Goal: Transaction & Acquisition: Purchase product/service

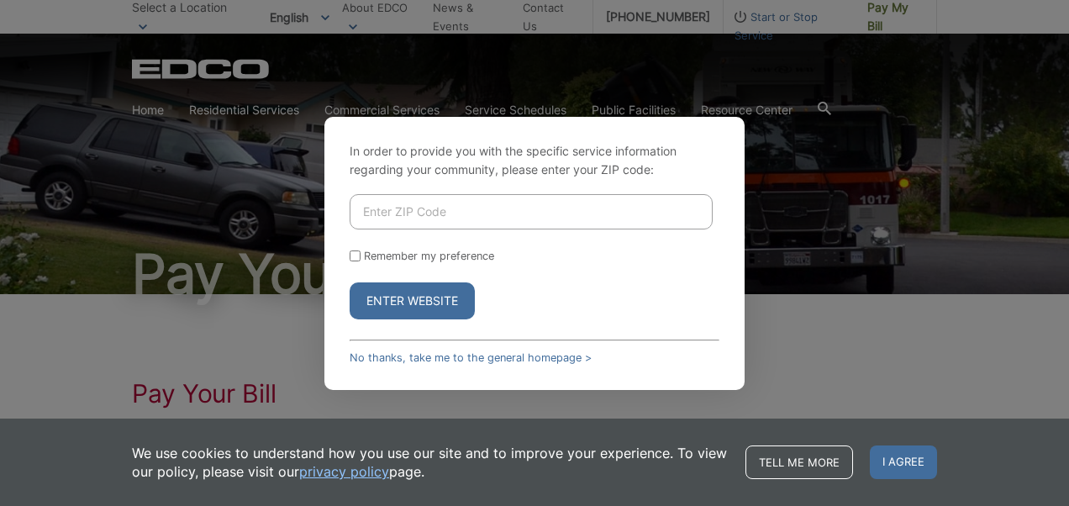
click at [402, 207] on input "Enter ZIP Code" at bounding box center [531, 211] width 363 height 35
type input "92075"
click at [356, 252] on input "Remember my preference" at bounding box center [355, 256] width 11 height 11
checkbox input "true"
click at [385, 300] on button "Enter Website" at bounding box center [412, 301] width 125 height 37
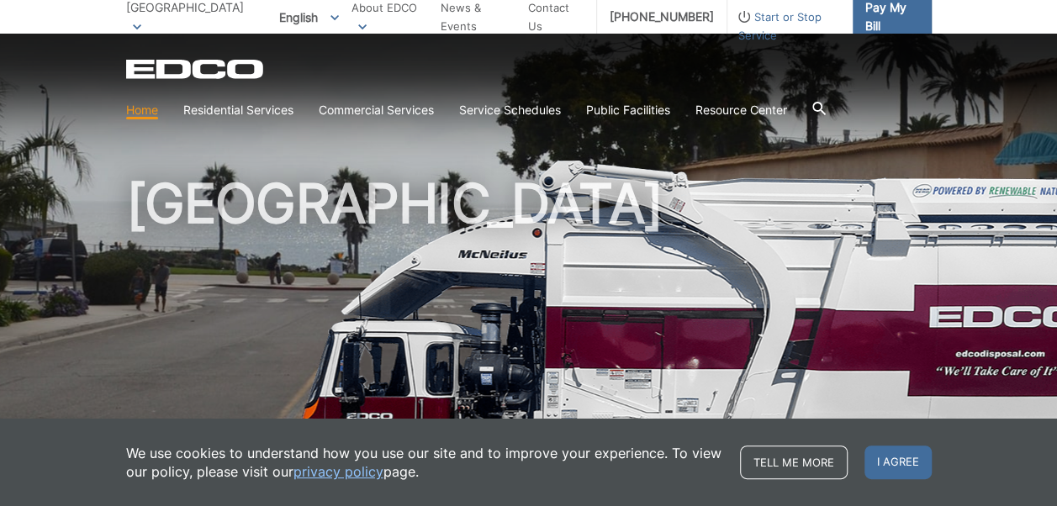
click at [872, 25] on span "Pay My Bill" at bounding box center [891, 16] width 53 height 37
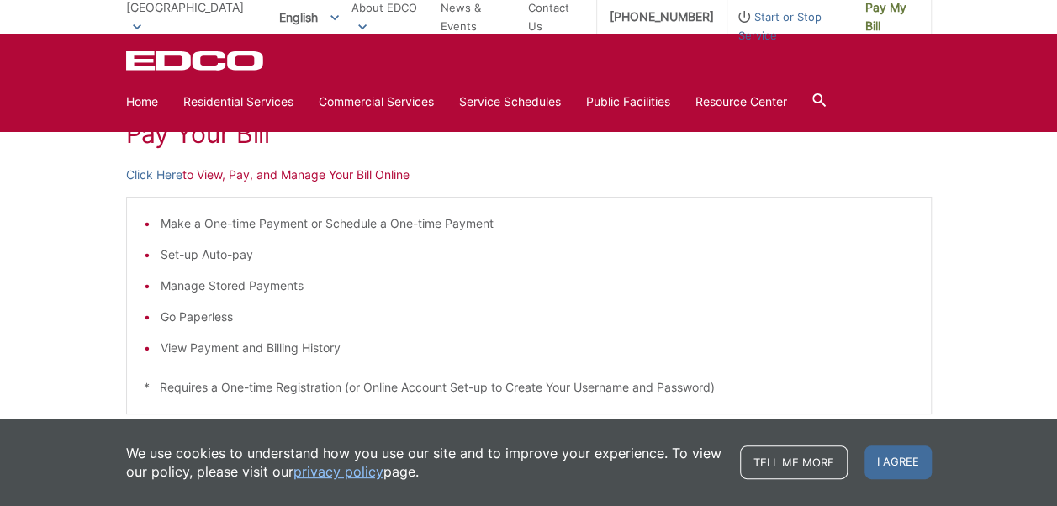
scroll to position [248, 0]
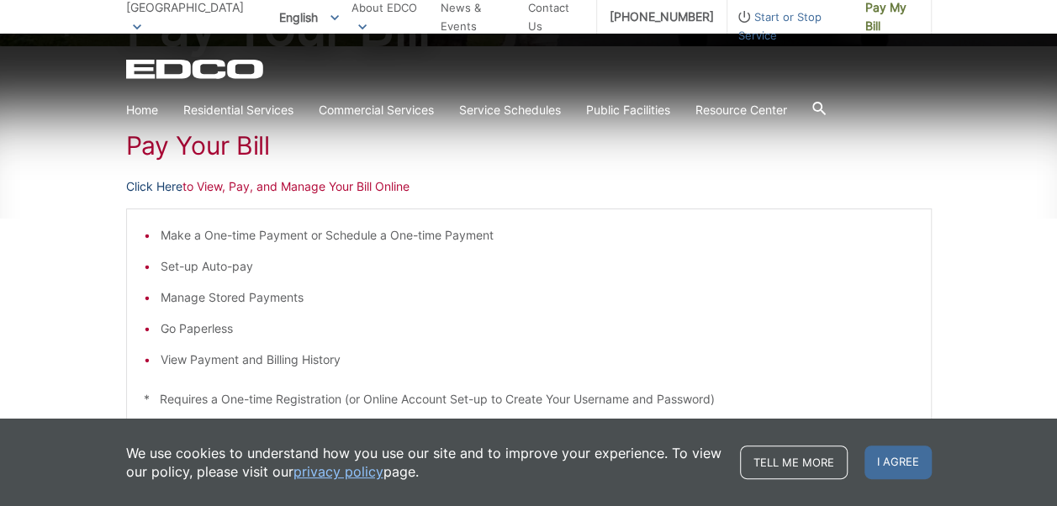
click at [172, 188] on link "Click Here" at bounding box center [154, 186] width 56 height 18
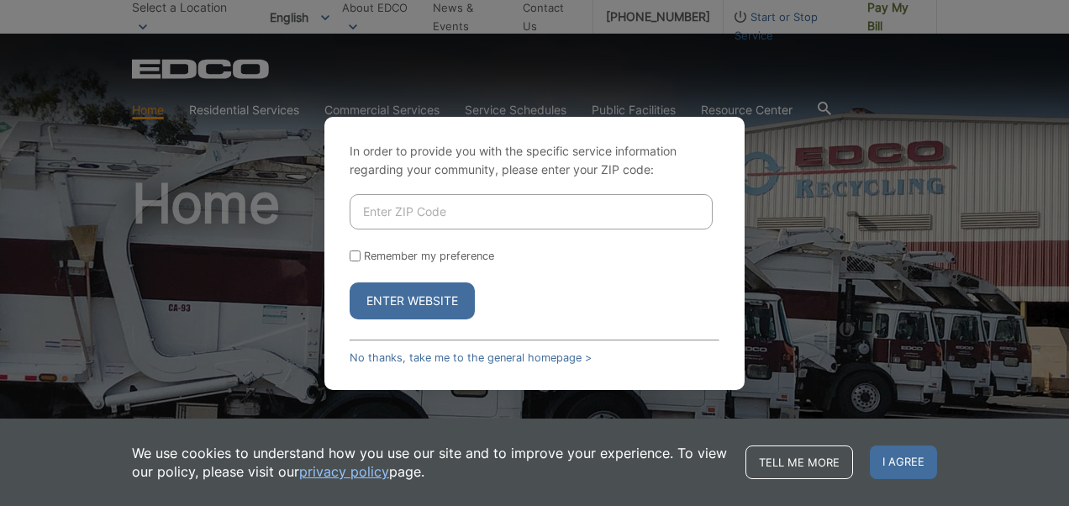
click at [380, 209] on input "Enter ZIP Code" at bounding box center [531, 211] width 363 height 35
type input "92075"
click at [378, 298] on button "Enter Website" at bounding box center [412, 301] width 125 height 37
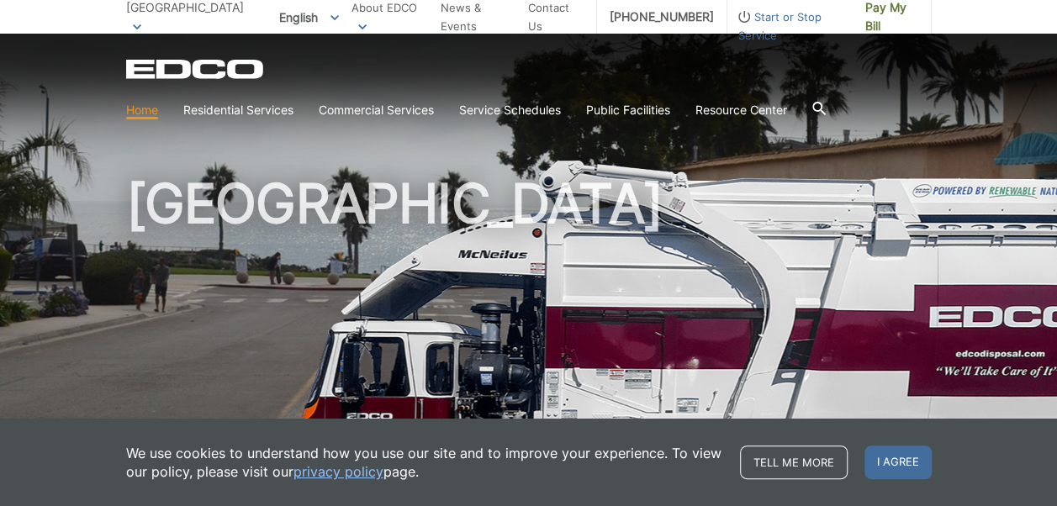
click at [868, 13] on span "Pay My Bill" at bounding box center [891, 16] width 53 height 37
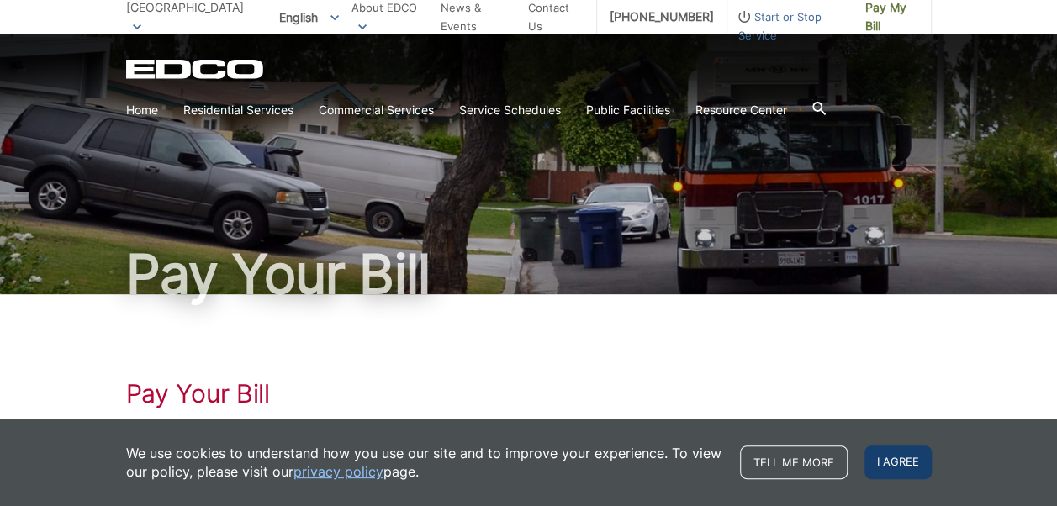
click at [882, 461] on span "I agree" at bounding box center [897, 463] width 67 height 34
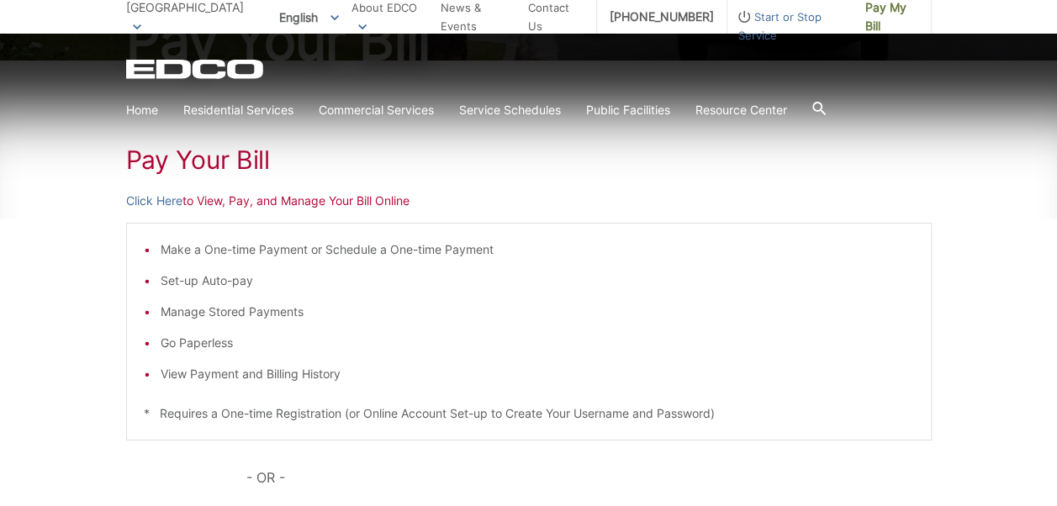
scroll to position [224, 0]
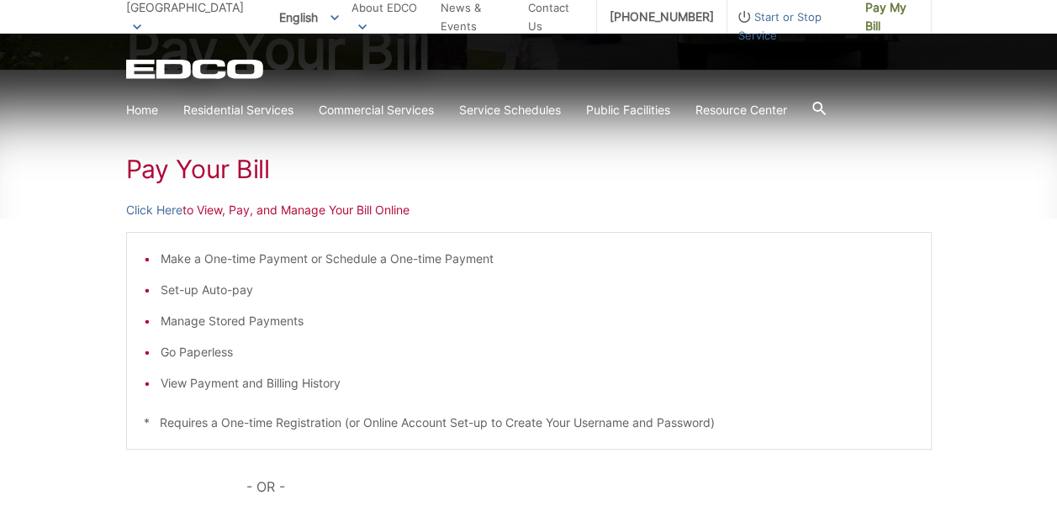
click at [229, 210] on p "Click Here to View, Pay, and Manage Your Bill Online" at bounding box center [528, 210] width 805 height 18
click at [323, 209] on p "Click Here to View, Pay, and Manage Your Bill Online" at bounding box center [528, 210] width 805 height 18
click at [142, 197] on div "Pay Your Bill Click Here to View, Pay, and Manage Your Bill Online Make a One-t…" at bounding box center [528, 409] width 805 height 678
click at [144, 210] on link "Click Here" at bounding box center [154, 210] width 56 height 18
